Goal: Check status: Check status

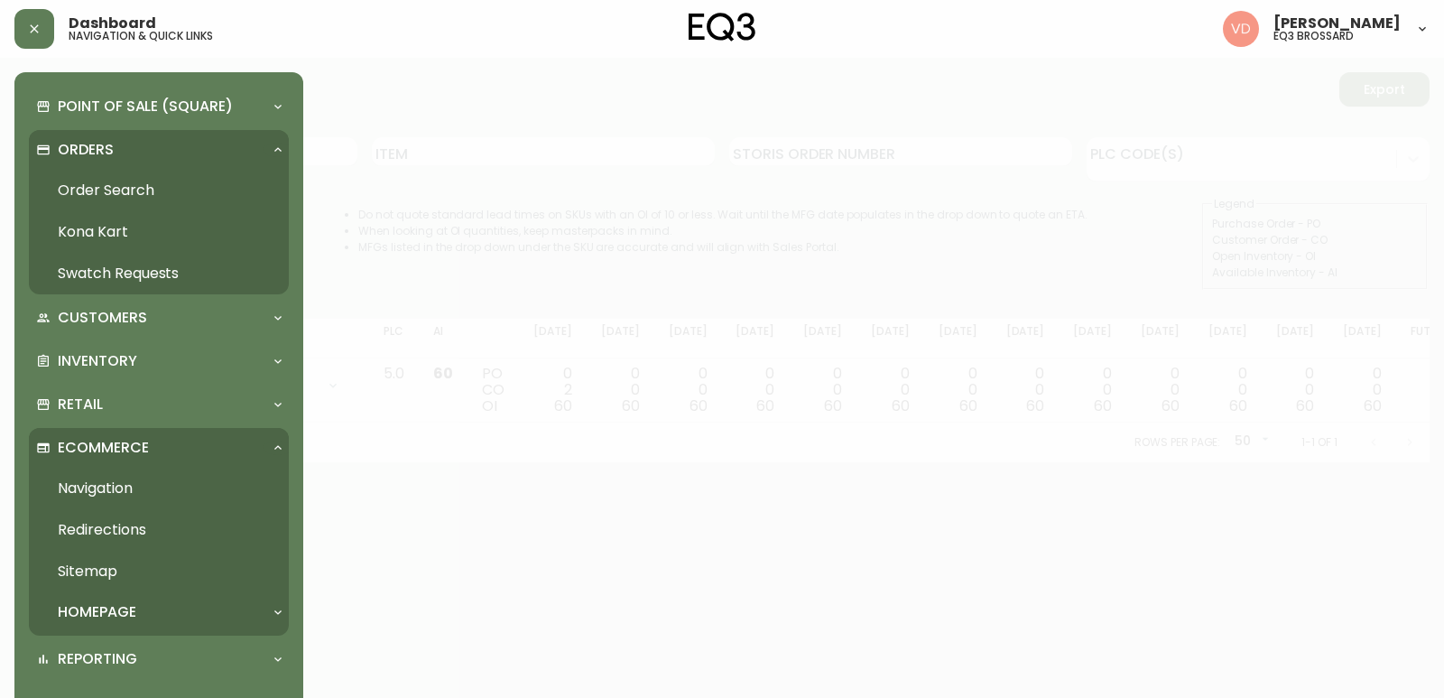
click at [174, 185] on link "Order Search" at bounding box center [159, 191] width 260 height 42
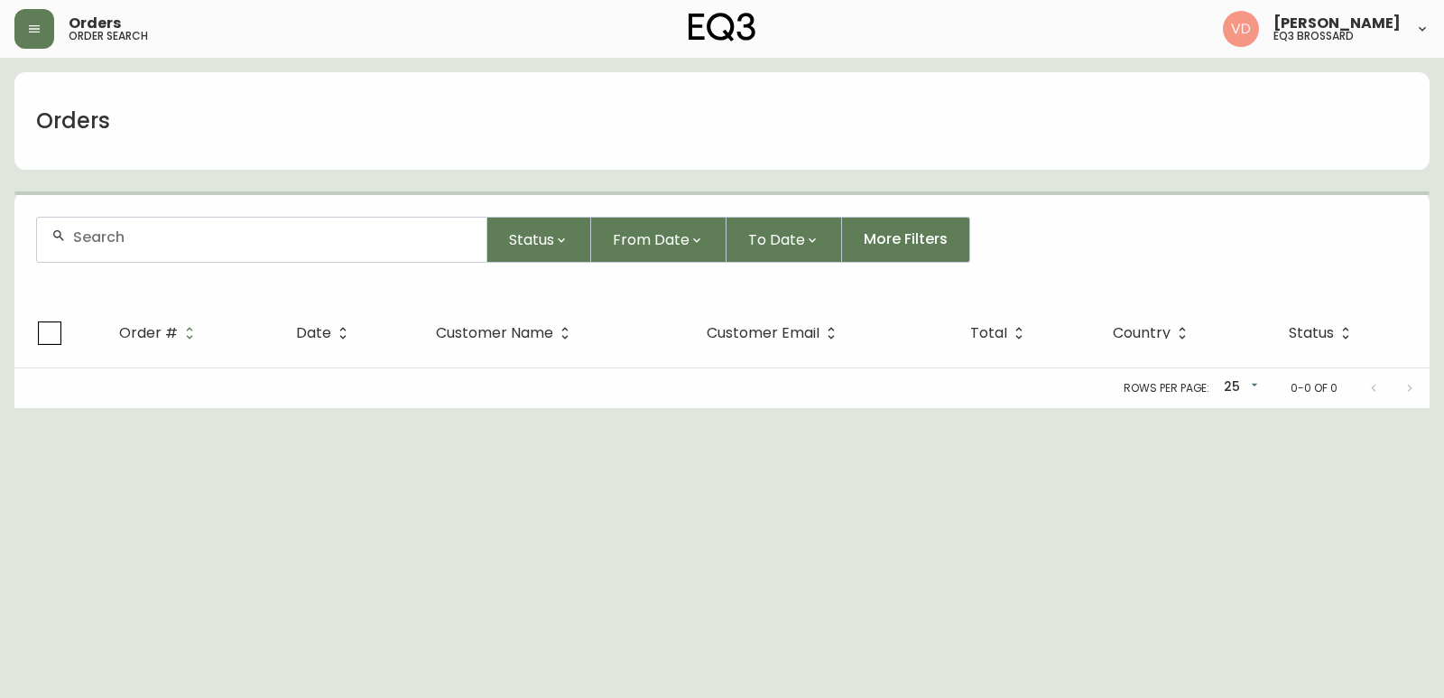
click at [317, 250] on div at bounding box center [261, 240] width 449 height 44
paste input "4134495"
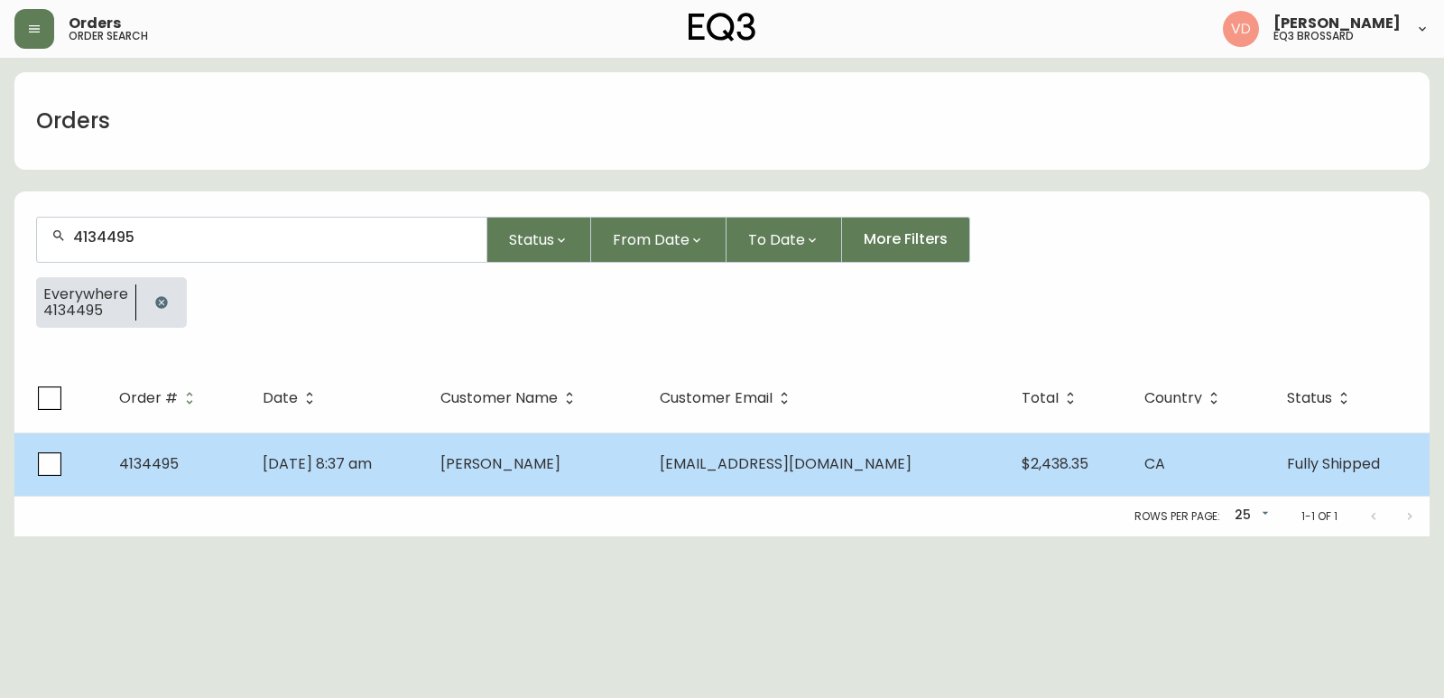
type input "4134495"
click at [208, 464] on td "4134495" at bounding box center [177, 463] width 144 height 63
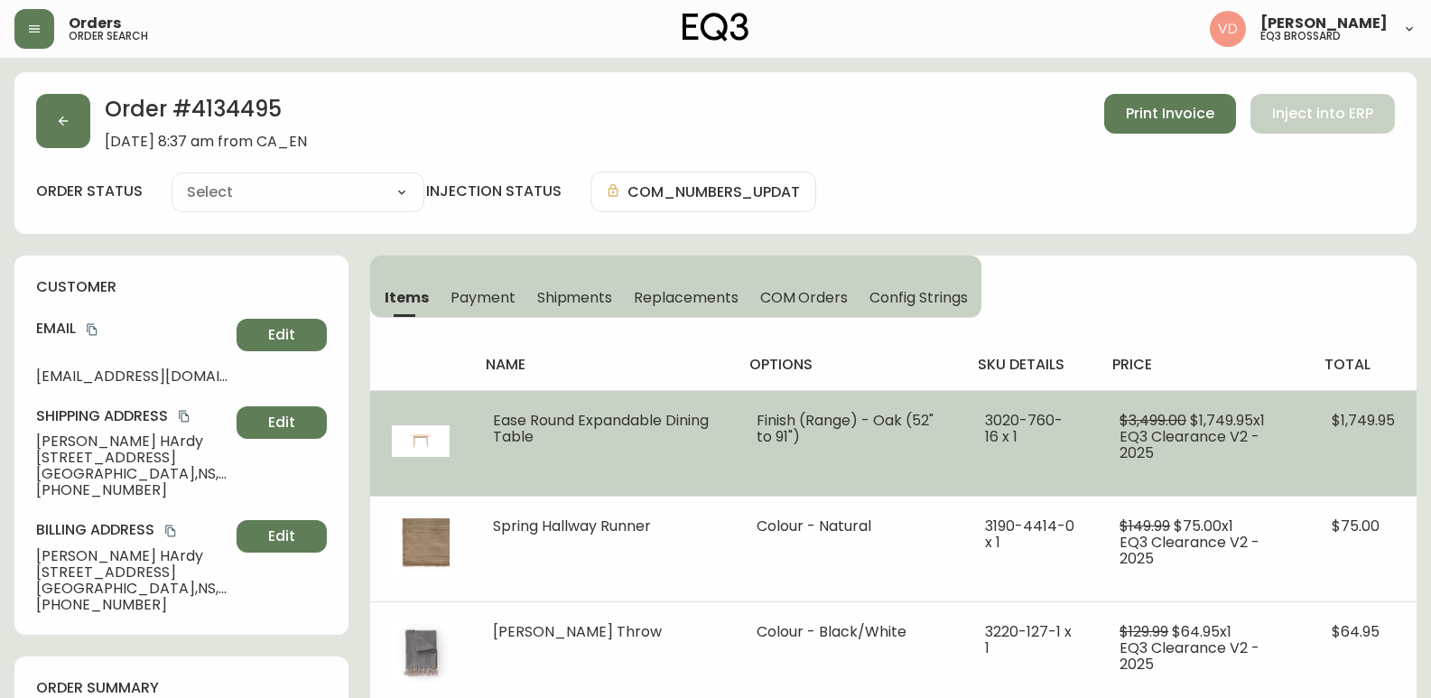
type input "Fully Shipped"
select select "FULLY_SHIPPED"
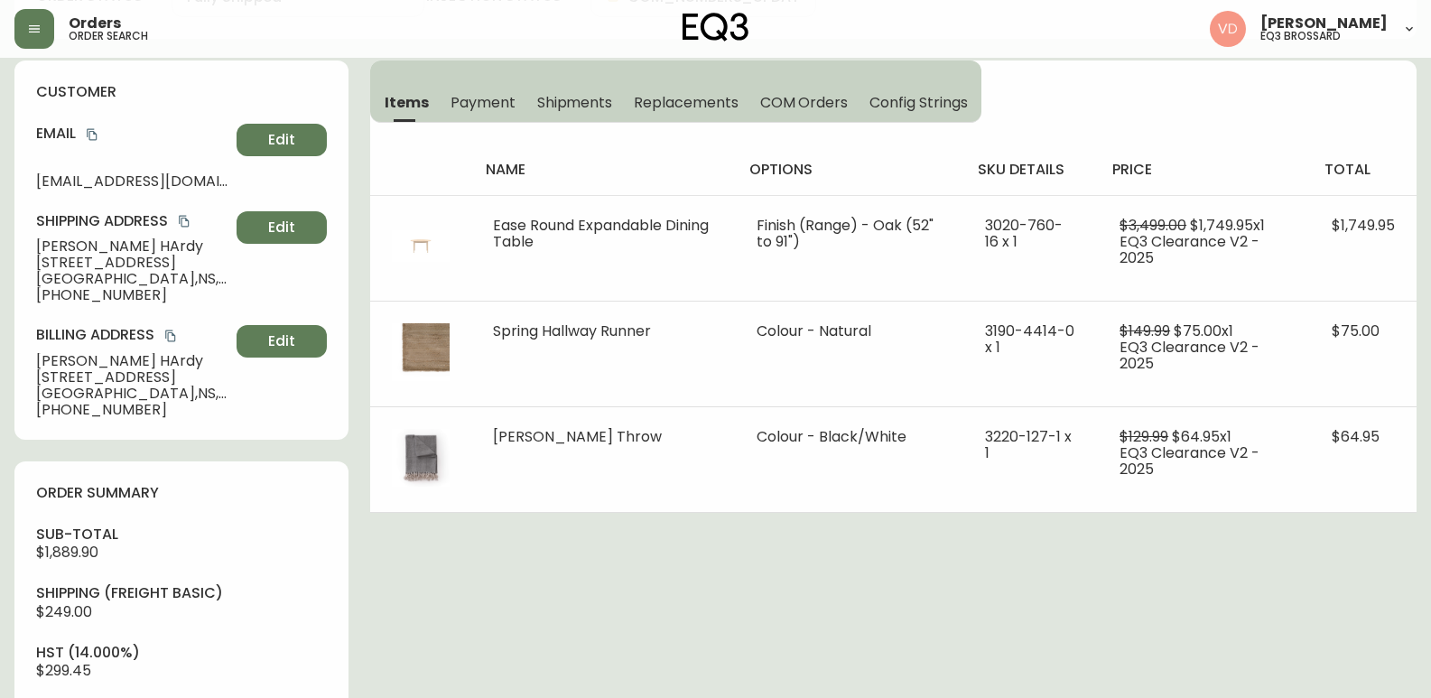
scroll to position [722, 0]
